Goal: Ask a question

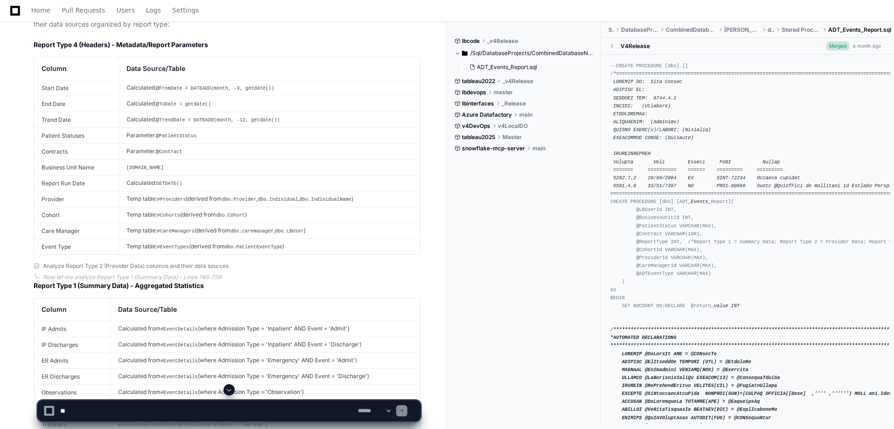
scroll to position [467, 0]
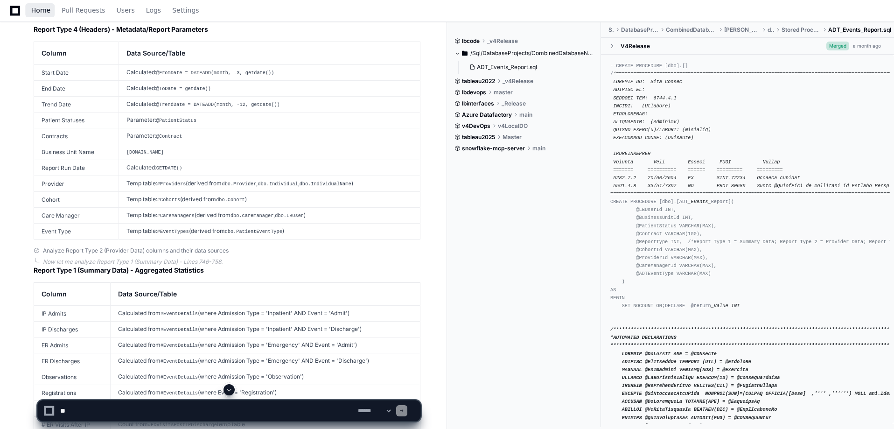
click at [38, 10] on span "Home" at bounding box center [40, 10] width 19 height 6
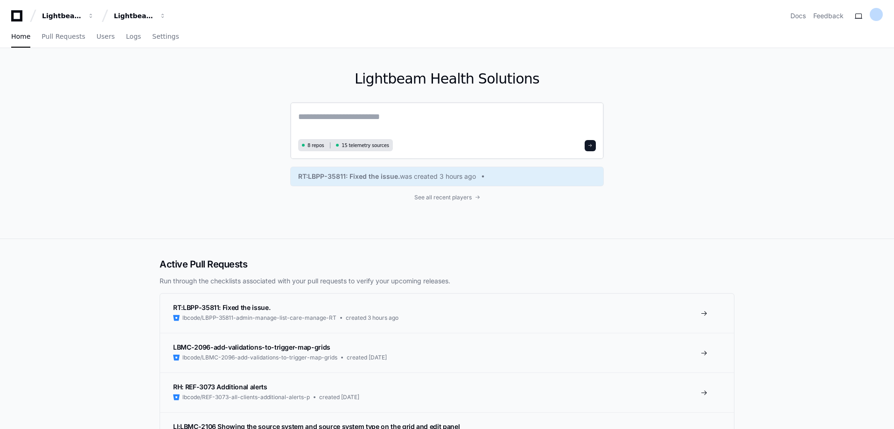
click at [337, 114] on textarea at bounding box center [447, 123] width 298 height 26
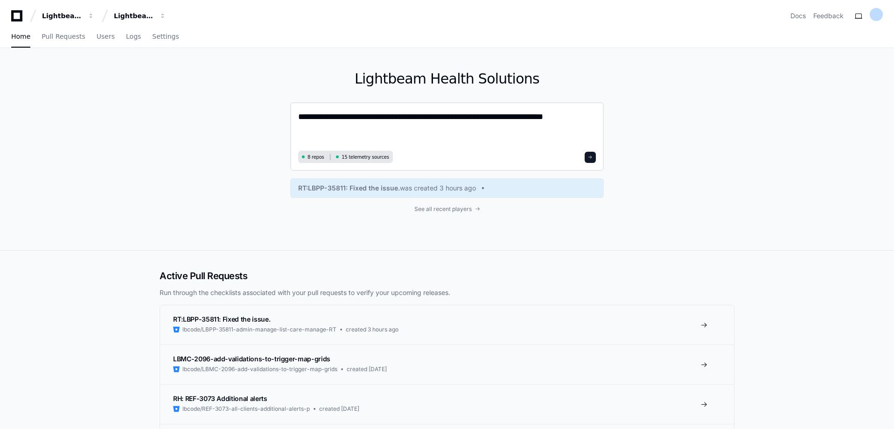
paste textarea "**********"
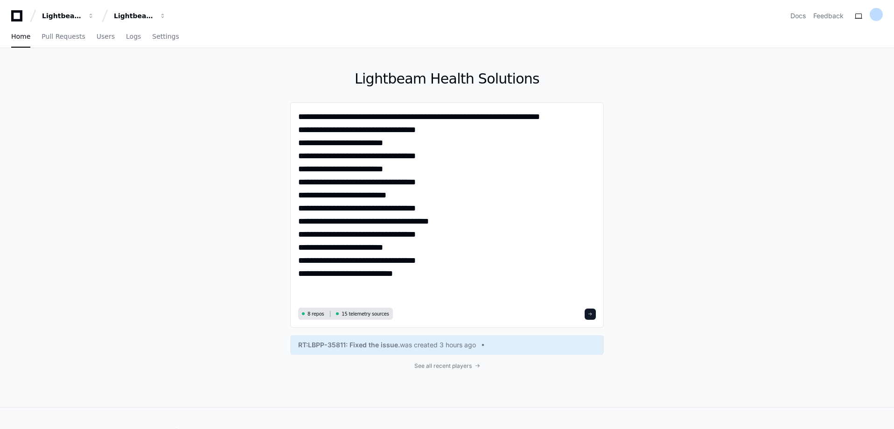
paste textarea "**********"
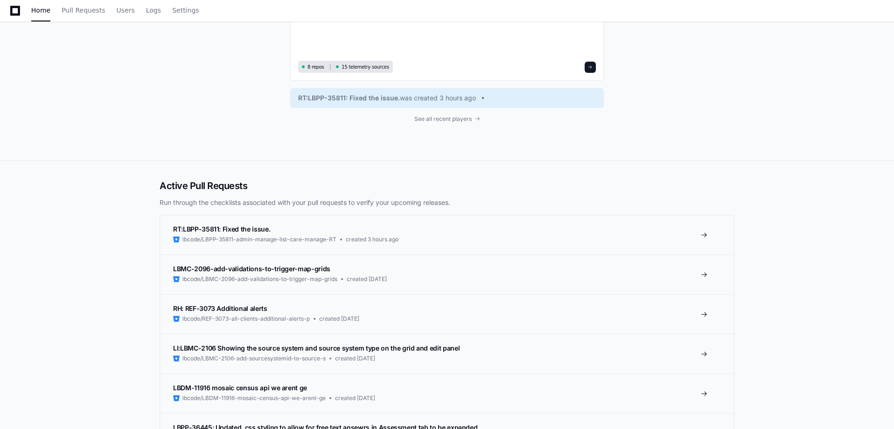
scroll to position [4286, 0]
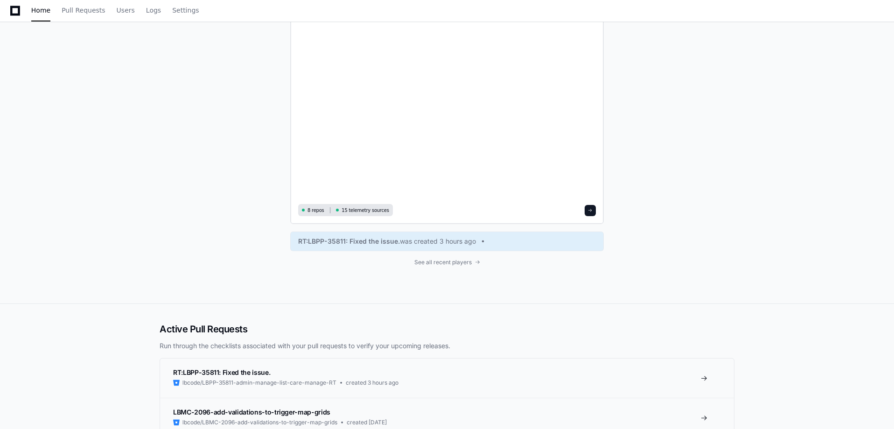
type textarea "**********"
click at [595, 211] on button at bounding box center [590, 210] width 11 height 11
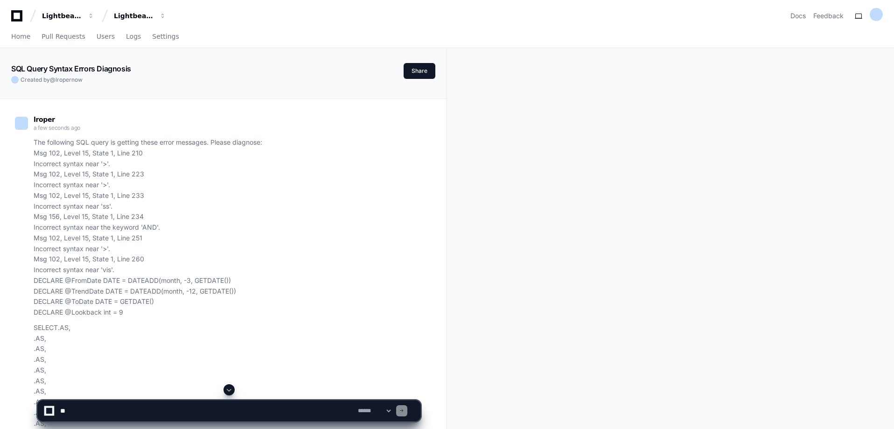
click at [228, 390] on span at bounding box center [228, 389] width 7 height 7
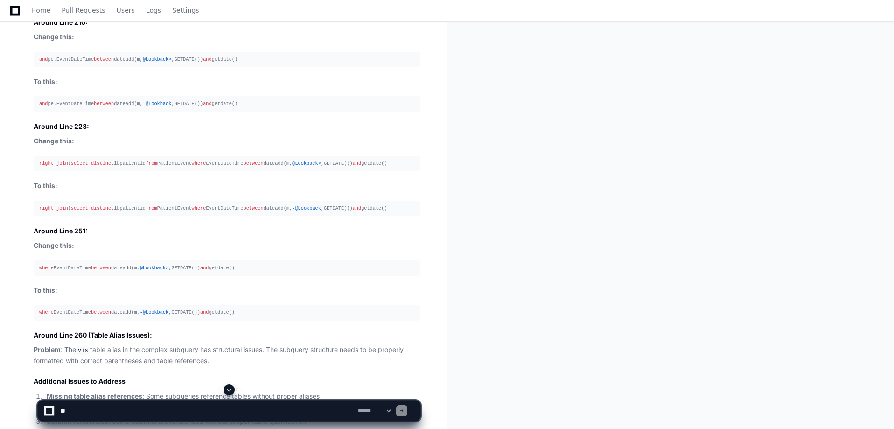
scroll to position [3459, 0]
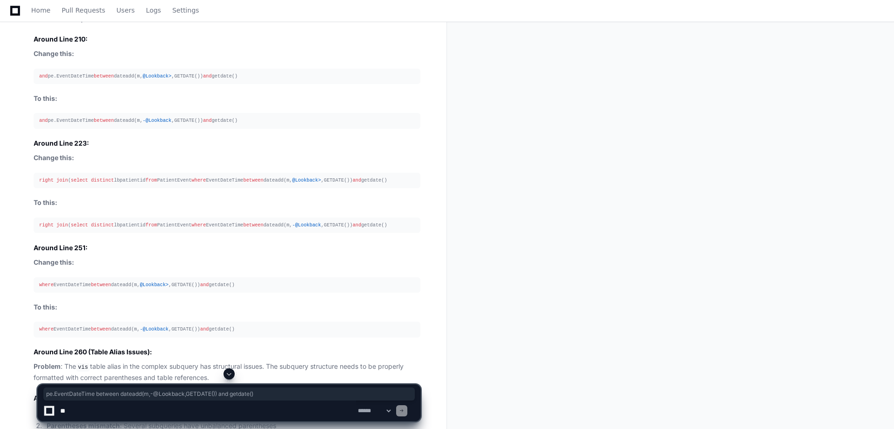
drag, startPoint x: 49, startPoint y: 122, endPoint x: 235, endPoint y: 122, distance: 185.3
click at [235, 122] on div "and pe.EventDateTime between dateadd(m, - @Lookback ,GETDATE()) and getdate()" at bounding box center [227, 121] width 376 height 8
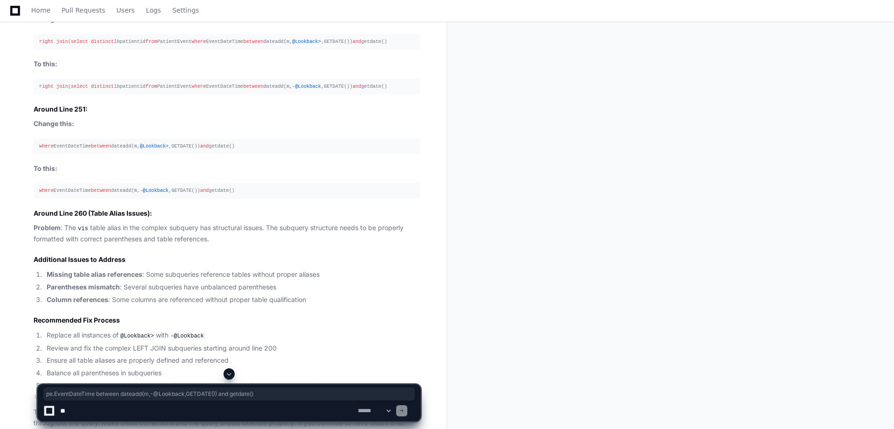
scroll to position [3599, 0]
copy div "pe.EventDateTime between dateadd(m, - @Lookback ,GETDATE()) and getdate()"
drag, startPoint x: 229, startPoint y: 191, endPoint x: 39, endPoint y: 189, distance: 189.5
click at [39, 189] on div "where EventDateTime between dateadd(m, - @Lookback ,GETDATE()) and getdate()" at bounding box center [227, 189] width 376 height 8
copy div "where EventDateTime between dateadd(m, - @Lookback ,GETDATE()) and getdate()"
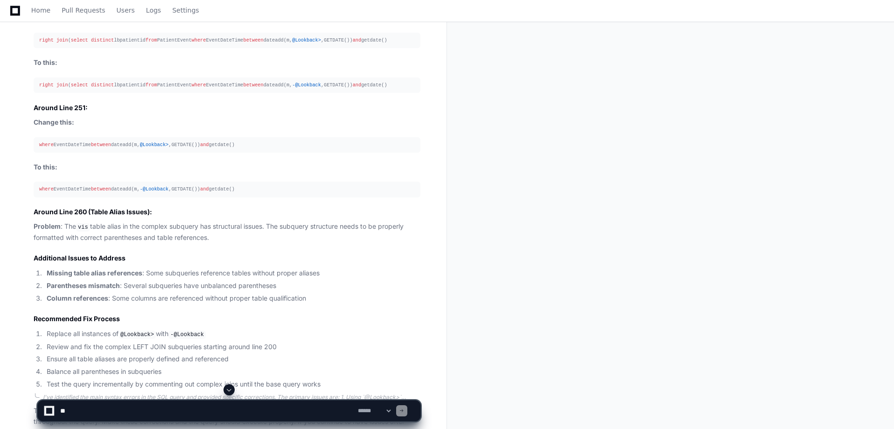
click at [318, 40] on span ">" at bounding box center [319, 40] width 3 height 6
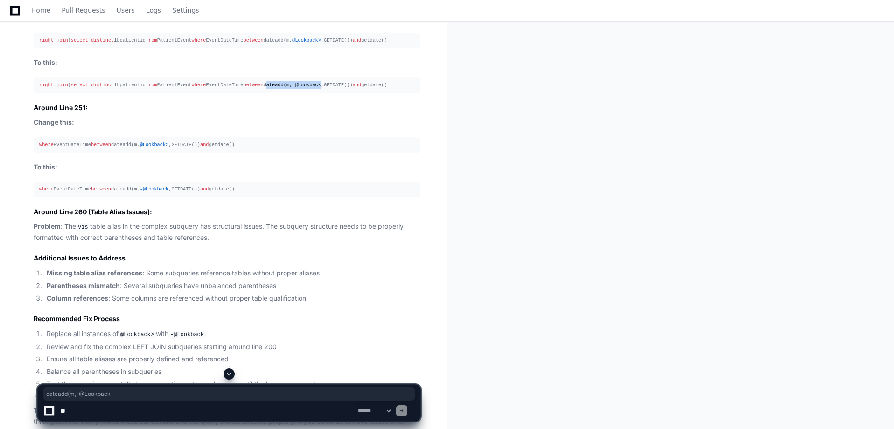
drag, startPoint x: 318, startPoint y: 85, endPoint x: 267, endPoint y: 85, distance: 50.9
click at [267, 85] on div "right join ( select distinct lbpatientid from PatientEvent where EventDateTime …" at bounding box center [227, 85] width 376 height 8
copy div "dateadd(m, - @Lookback"
click at [39, 11] on span "Home" at bounding box center [40, 10] width 19 height 6
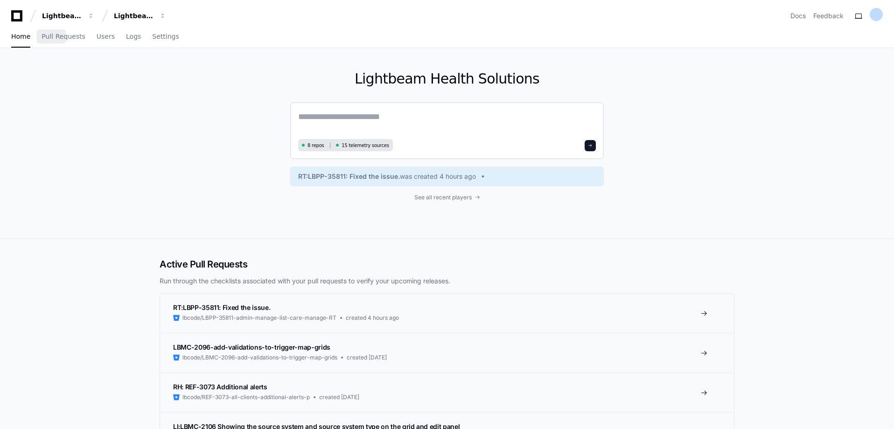
click at [358, 120] on textarea at bounding box center [447, 123] width 298 height 26
paste textarea "**********"
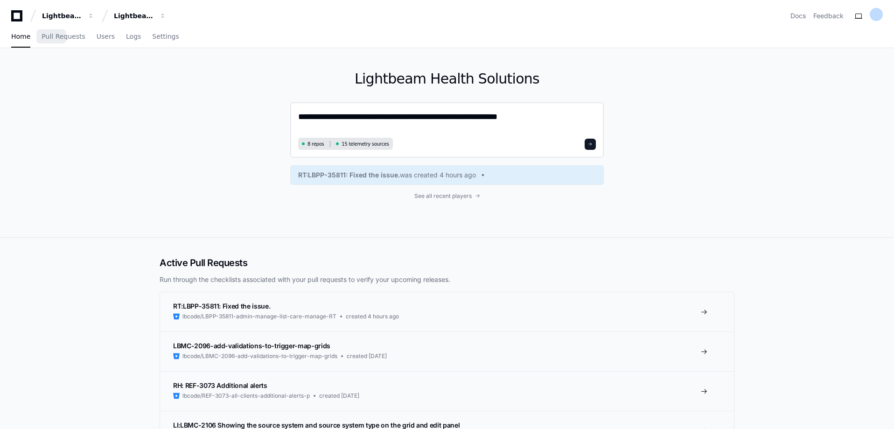
type textarea "**********"
click at [590, 145] on span at bounding box center [590, 144] width 5 height 5
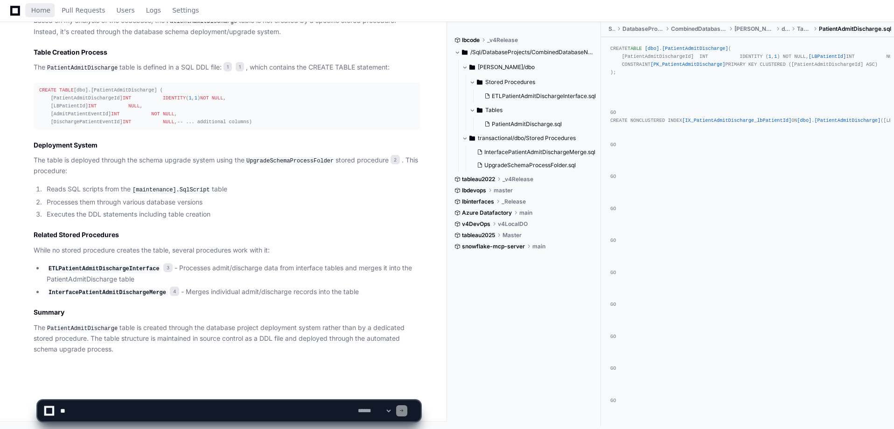
scroll to position [781, 0]
